Goal: Task Accomplishment & Management: Manage account settings

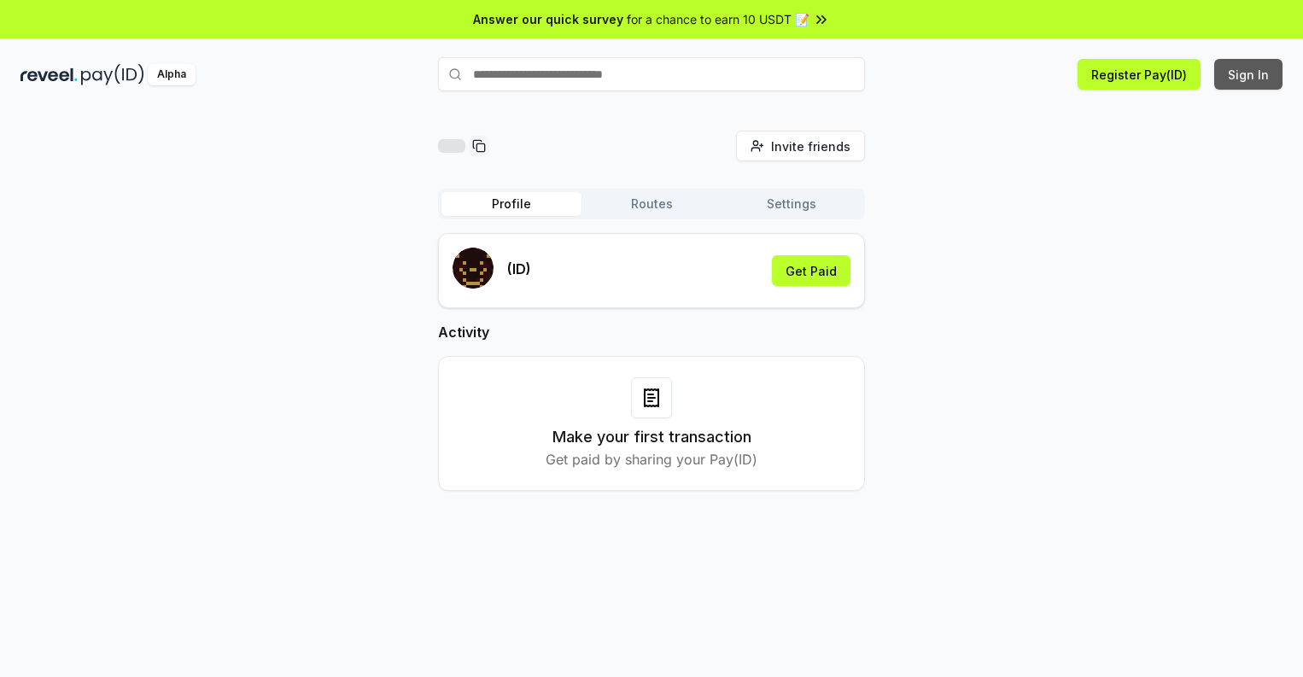
click at [1249, 74] on button "Sign In" at bounding box center [1248, 74] width 68 height 31
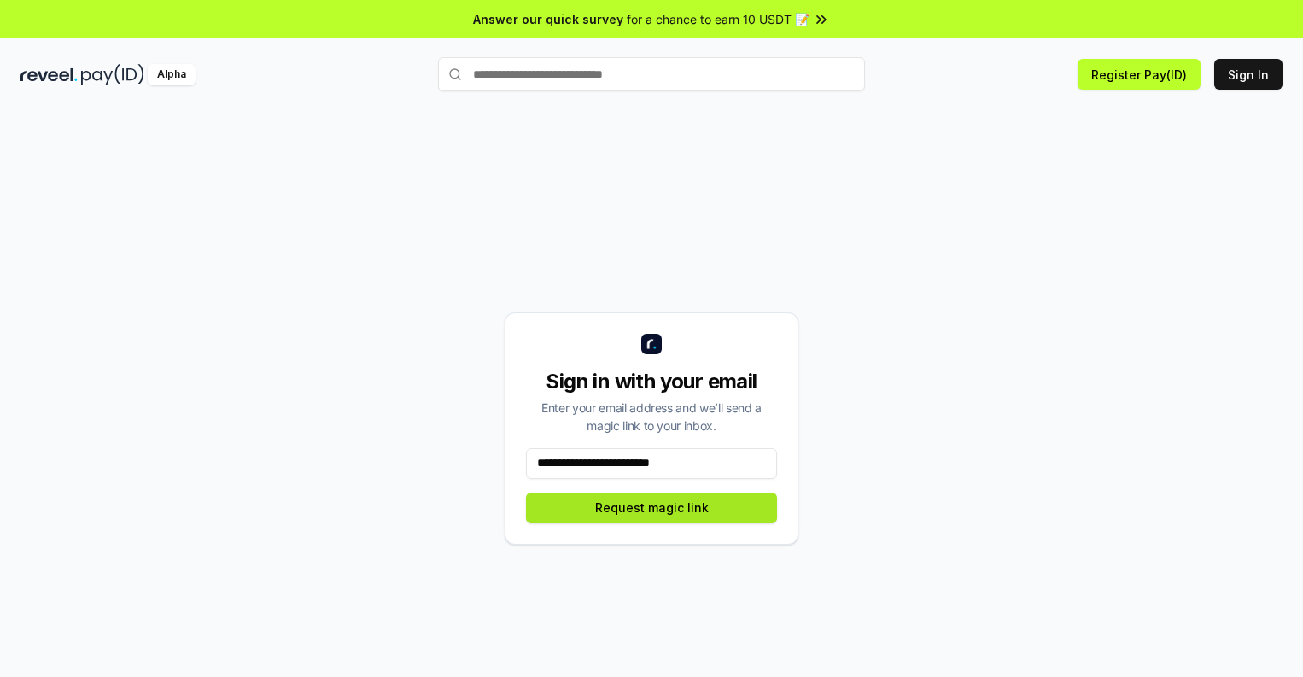
type input "**********"
click at [651, 507] on button "Request magic link" at bounding box center [651, 508] width 251 height 31
